Goal: Register for event/course

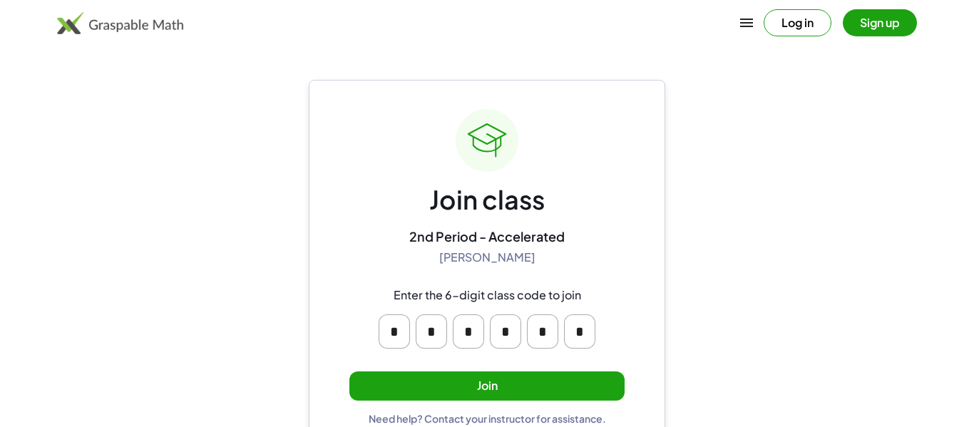
scroll to position [27, 0]
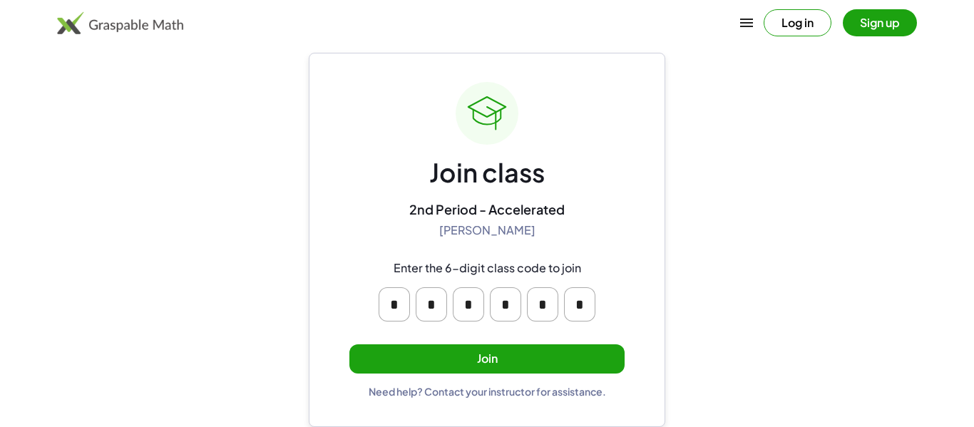
click at [456, 181] on div "Join class" at bounding box center [487, 173] width 116 height 34
click at [399, 303] on input "*" at bounding box center [394, 304] width 31 height 34
click at [397, 316] on input "*" at bounding box center [394, 304] width 31 height 34
click at [416, 367] on button "Join" at bounding box center [486, 358] width 275 height 29
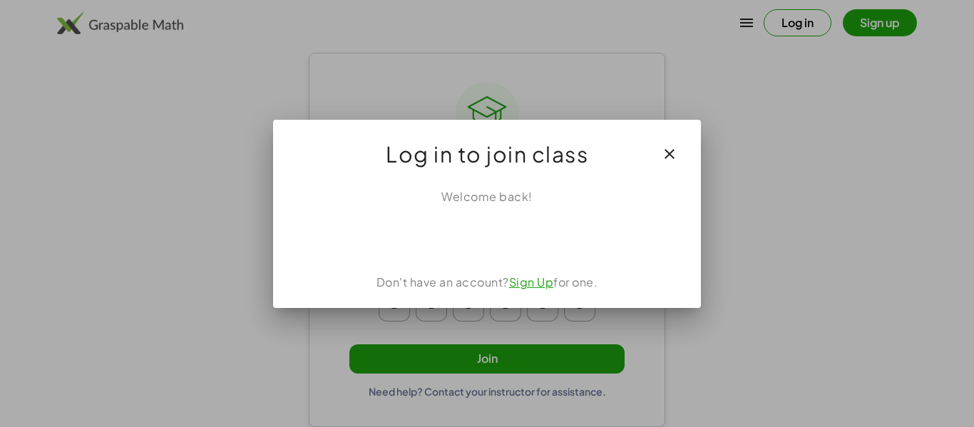
scroll to position [0, 0]
click at [648, 150] on div "Log in to join class" at bounding box center [487, 148] width 428 height 57
click at [672, 150] on icon "button" at bounding box center [669, 153] width 17 height 17
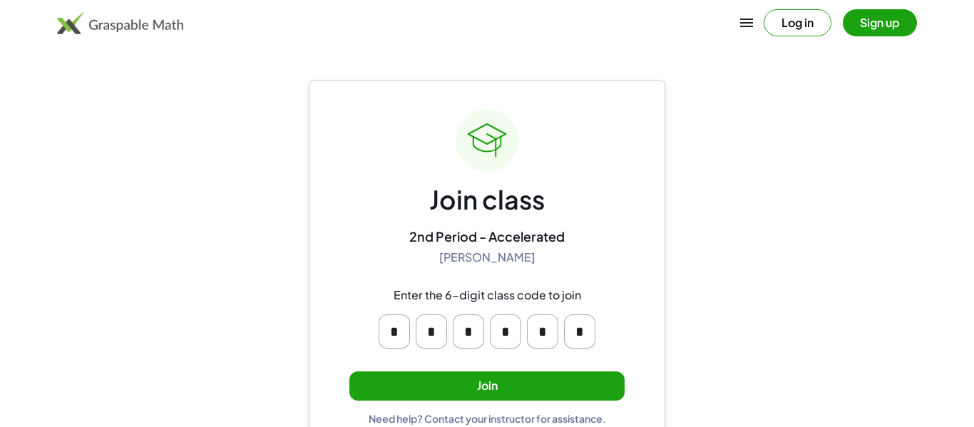
scroll to position [27, 0]
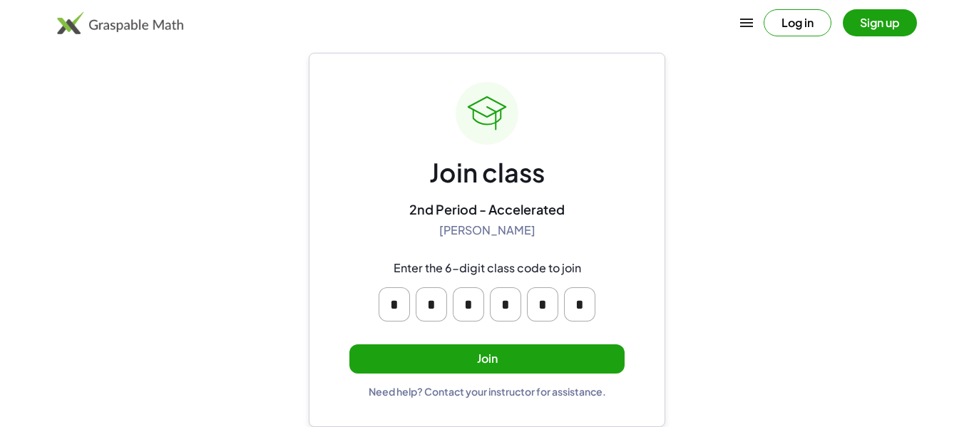
click at [484, 353] on button "Join" at bounding box center [486, 358] width 275 height 29
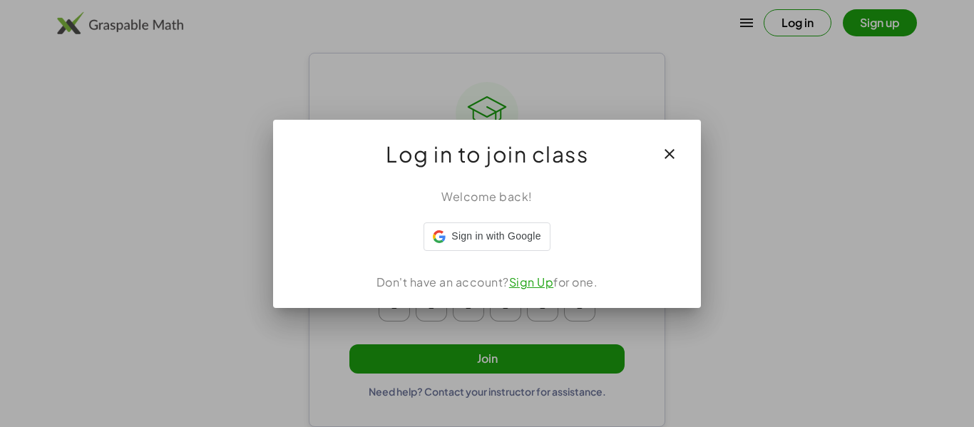
scroll to position [0, 0]
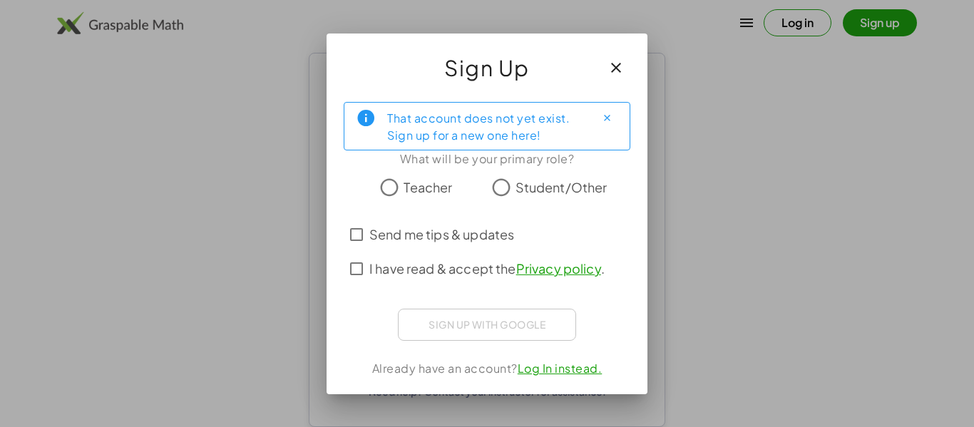
click at [615, 66] on icon "button" at bounding box center [616, 67] width 17 height 17
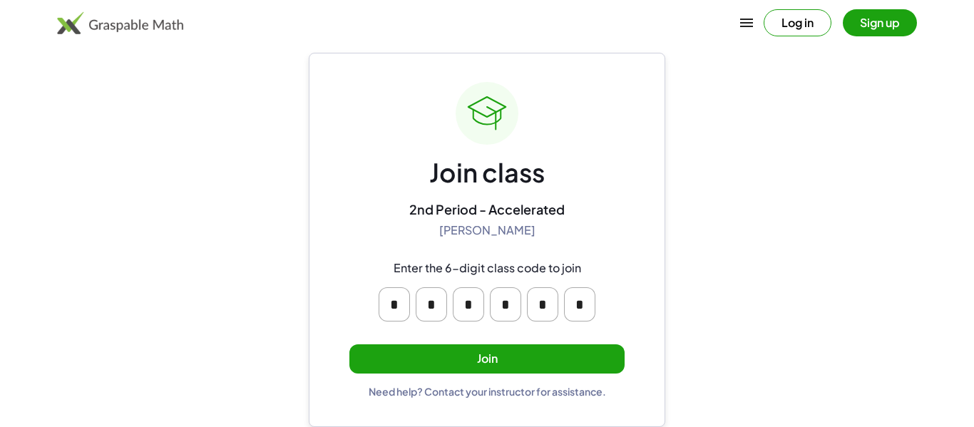
click at [511, 348] on button "Join" at bounding box center [486, 358] width 275 height 29
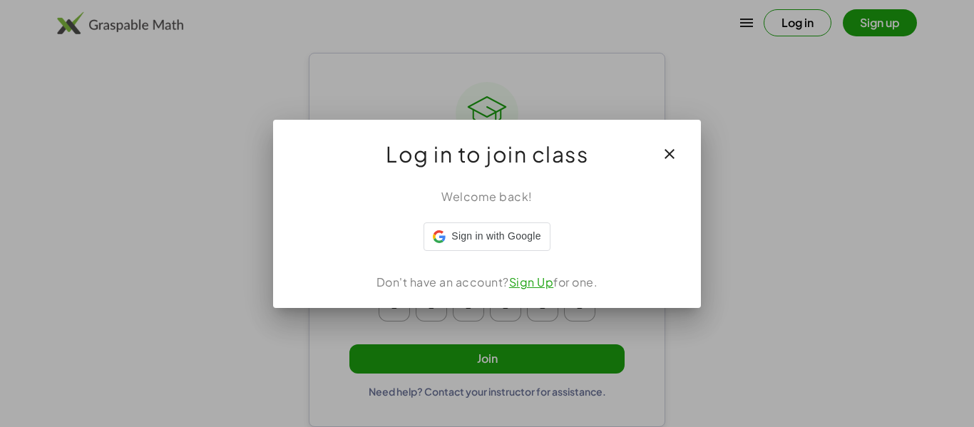
scroll to position [0, 0]
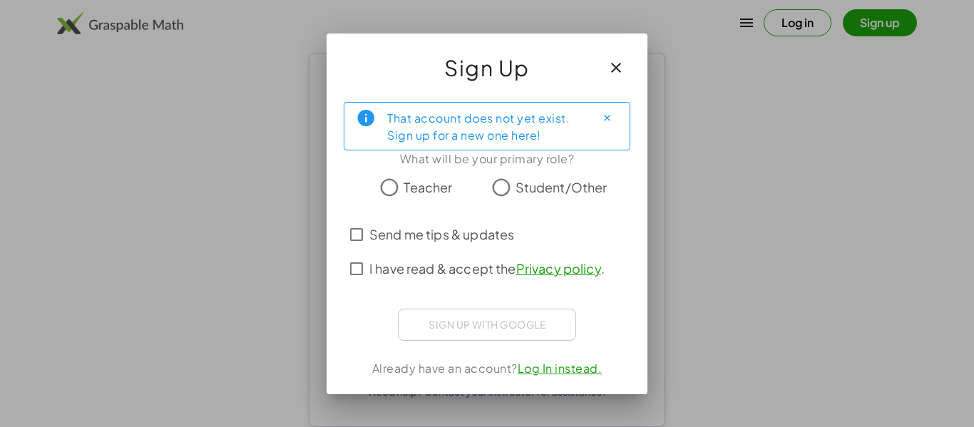
click at [524, 191] on span "Student/Other" at bounding box center [562, 187] width 92 height 19
click at [457, 327] on div "Sign up with Google Sign in with Google Sign in with Google. Opens in new tab" at bounding box center [487, 325] width 178 height 32
click at [402, 273] on span "I have read & accept the Privacy policy ." at bounding box center [486, 268] width 235 height 19
